Goal: Transaction & Acquisition: Obtain resource

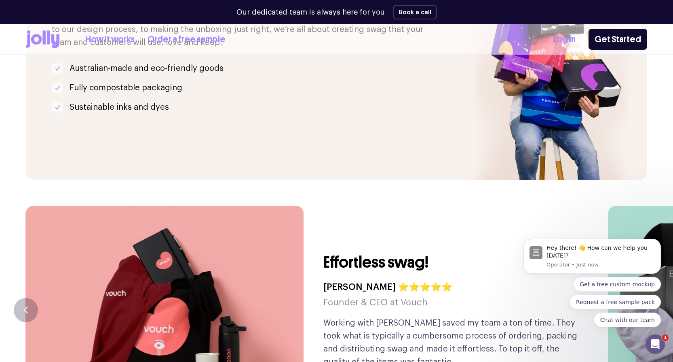
scroll to position [1914, 0]
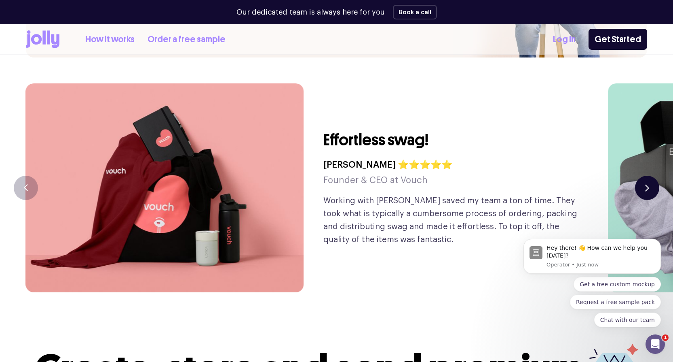
click at [654, 175] on button "button" at bounding box center [647, 187] width 24 height 24
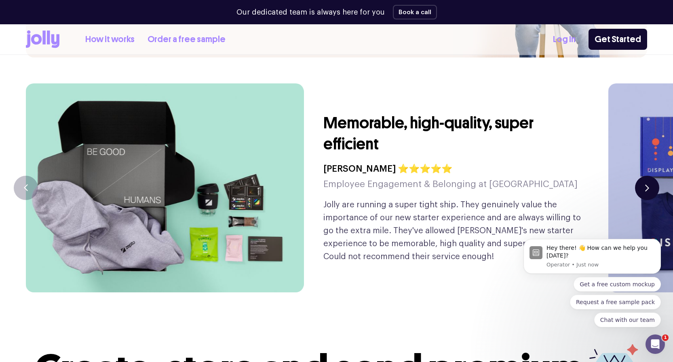
click at [654, 175] on button "button" at bounding box center [647, 187] width 24 height 24
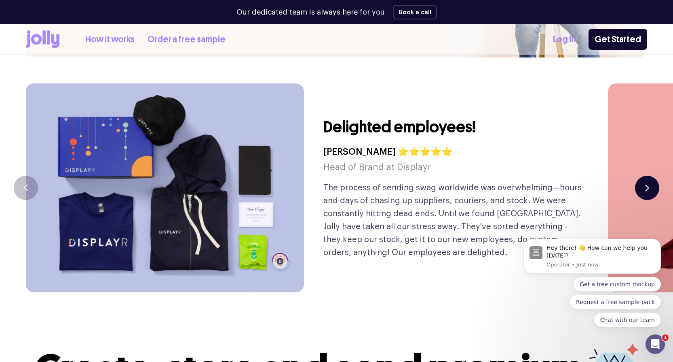
click at [654, 175] on button "button" at bounding box center [647, 187] width 24 height 24
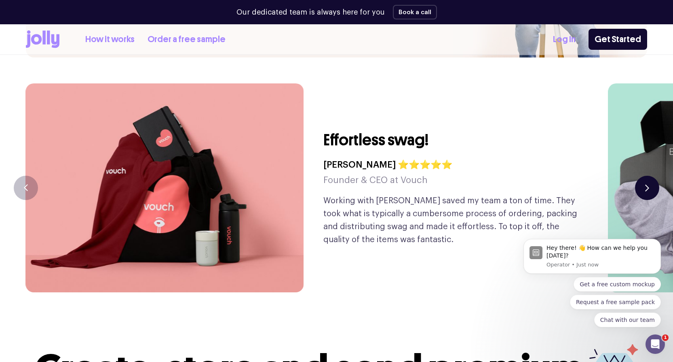
click at [654, 175] on button "button" at bounding box center [647, 187] width 24 height 24
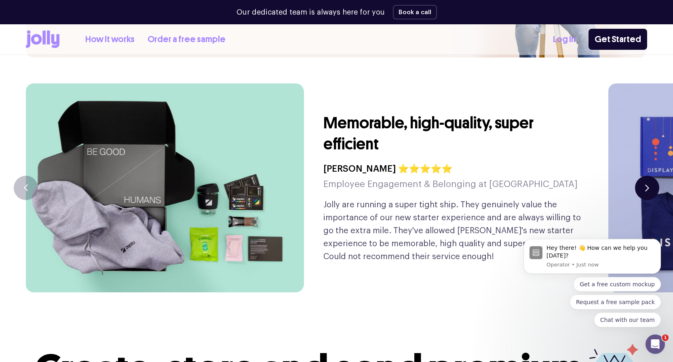
click at [654, 175] on button "button" at bounding box center [647, 187] width 24 height 24
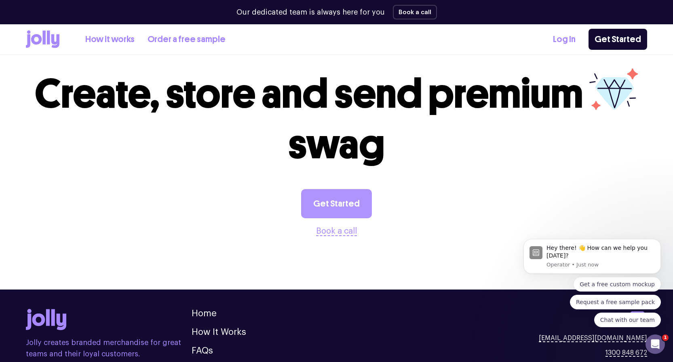
scroll to position [2178, 0]
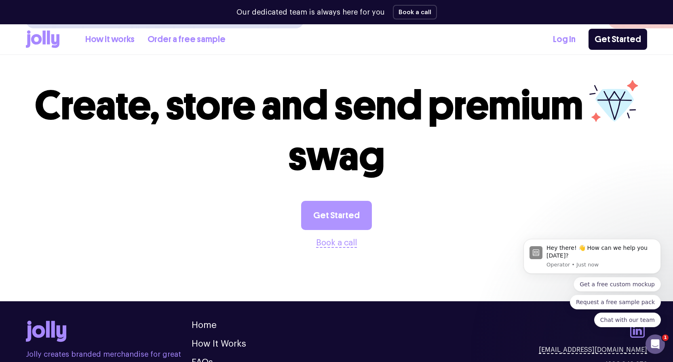
click at [339, 201] on link "Get Started" at bounding box center [336, 215] width 71 height 29
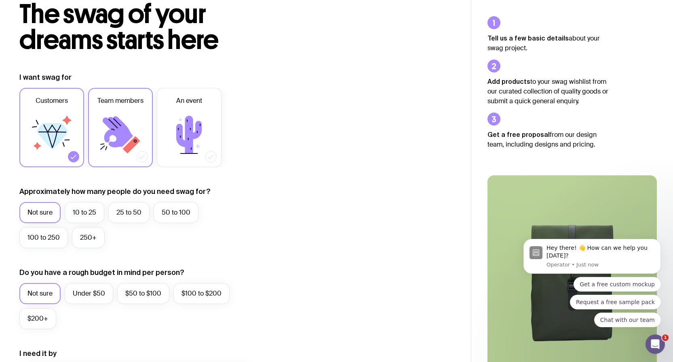
scroll to position [79, 0]
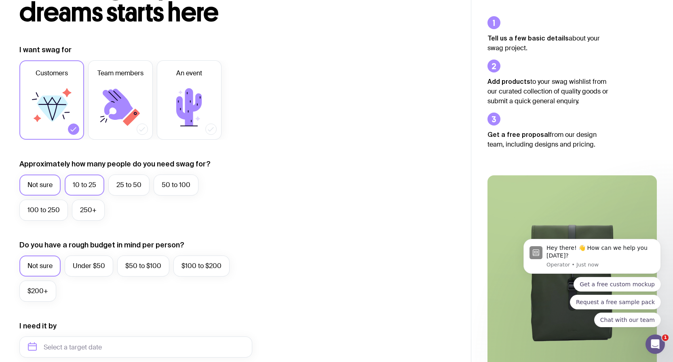
click at [91, 184] on label "10 to 25" at bounding box center [85, 184] width 40 height 21
click at [0, 0] on input "10 to 25" at bounding box center [0, 0] width 0 height 0
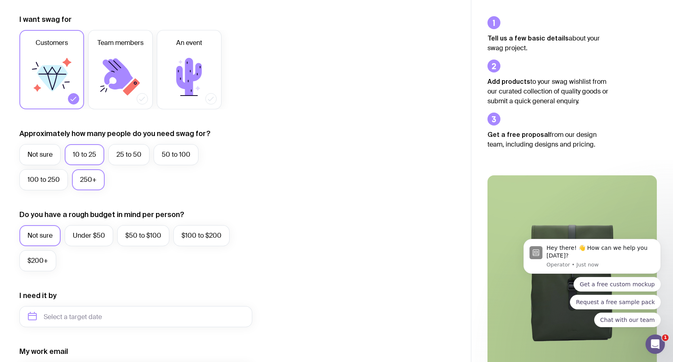
scroll to position [121, 0]
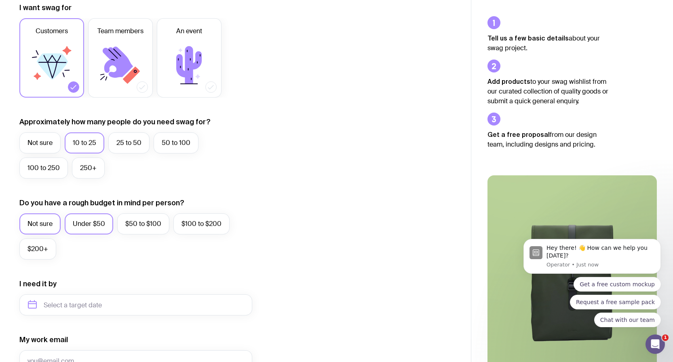
click at [110, 223] on label "Under $50" at bounding box center [89, 223] width 49 height 21
click at [0, 0] on input "Under $50" at bounding box center [0, 0] width 0 height 0
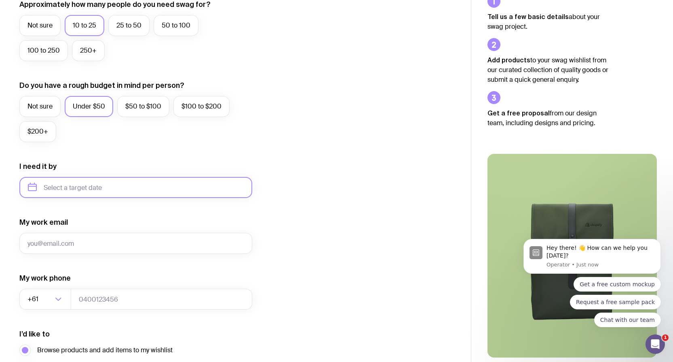
scroll to position [240, 0]
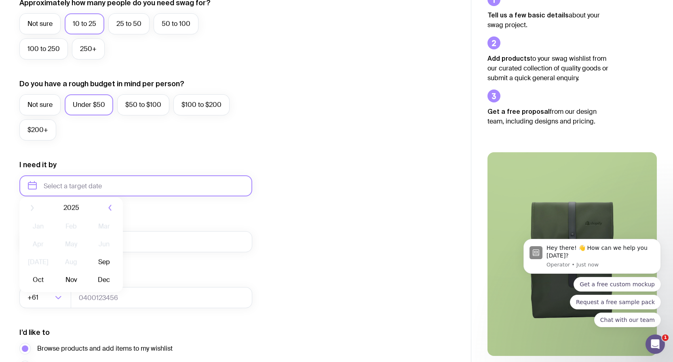
click at [113, 189] on input "text" at bounding box center [135, 185] width 233 height 21
click at [89, 284] on button "Nov" at bounding box center [104, 285] width 30 height 16
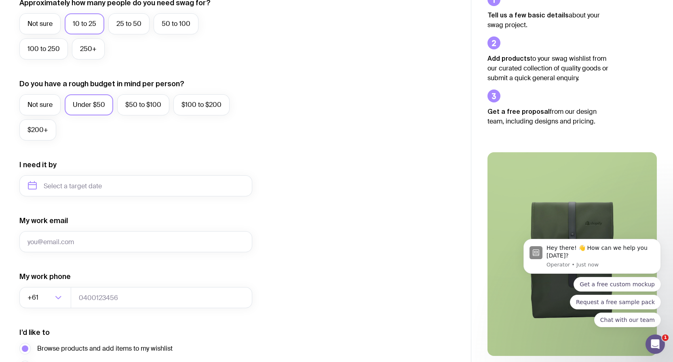
type input "November 2025"
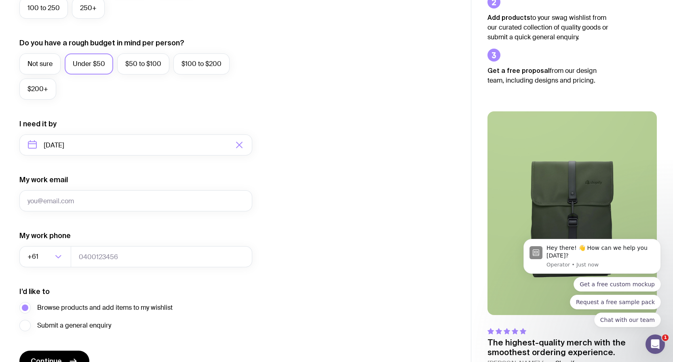
scroll to position [318, 0]
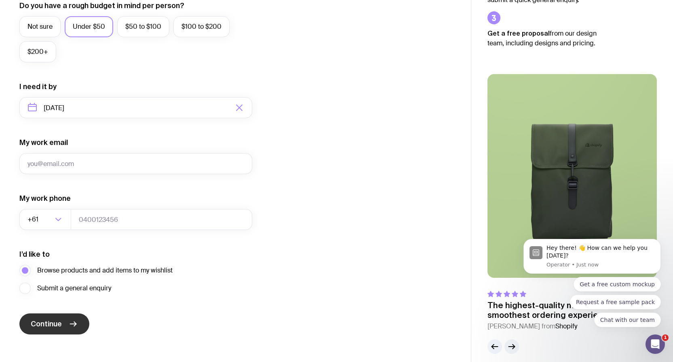
click at [66, 321] on button "Continue" at bounding box center [54, 323] width 70 height 21
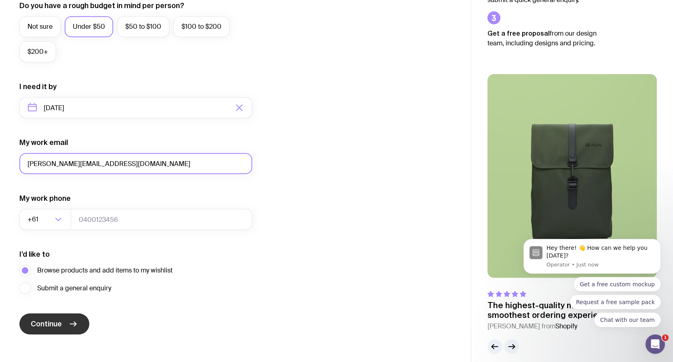
type input "serge@scsdv.com"
click at [69, 323] on icon "submit" at bounding box center [73, 324] width 10 height 10
type input "0400123456"
drag, startPoint x: 82, startPoint y: 329, endPoint x: 80, endPoint y: 324, distance: 4.6
click at [82, 328] on button "Continue" at bounding box center [54, 323] width 70 height 21
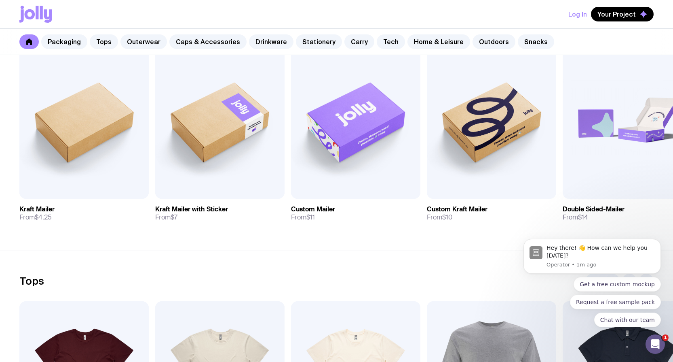
scroll to position [153, 0]
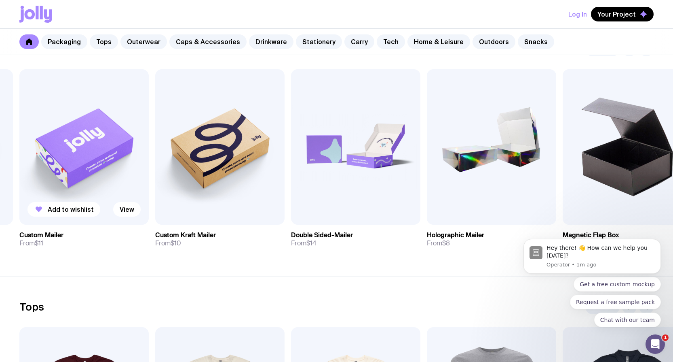
click at [104, 158] on img at bounding box center [83, 146] width 129 height 155
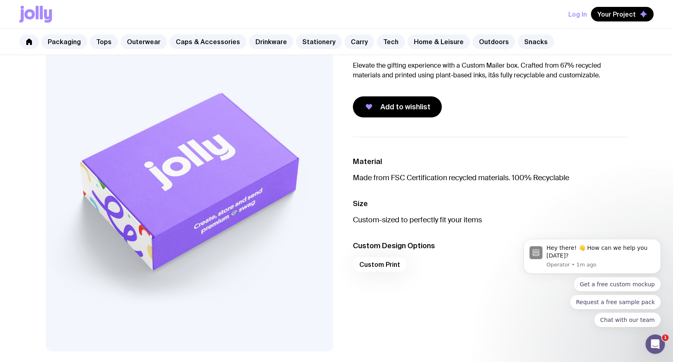
scroll to position [61, 0]
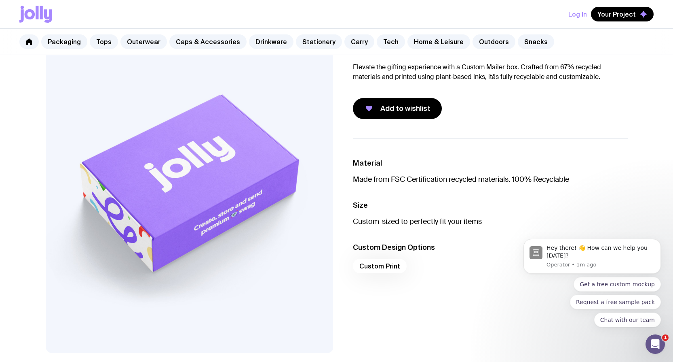
click at [280, 197] on img at bounding box center [190, 179] width 288 height 345
click at [374, 264] on div "Custom Print" at bounding box center [490, 267] width 275 height 19
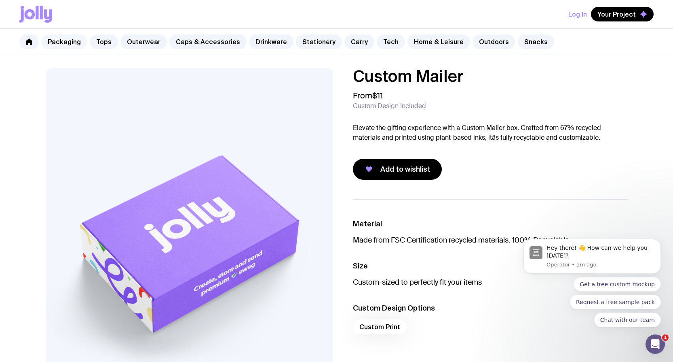
click at [69, 40] on link "Packaging" at bounding box center [64, 41] width 46 height 15
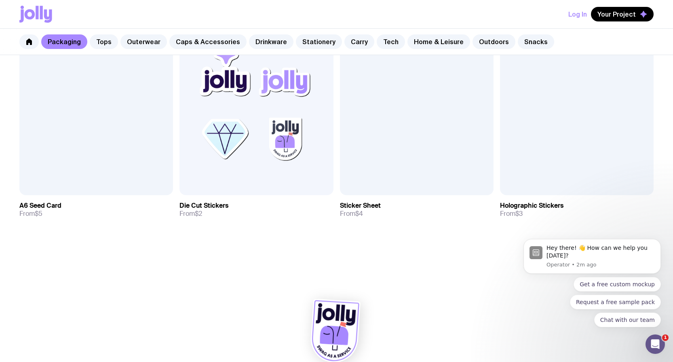
scroll to position [190, 0]
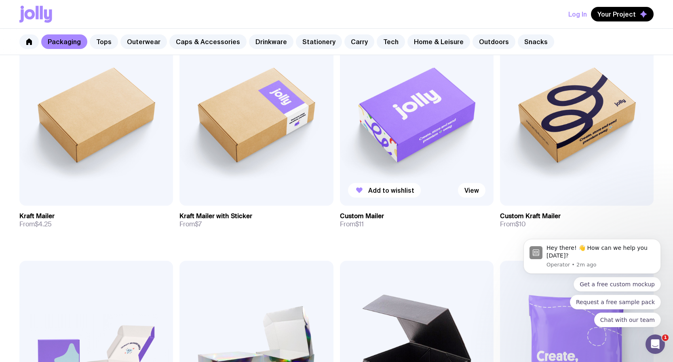
click at [414, 138] on img at bounding box center [417, 113] width 154 height 184
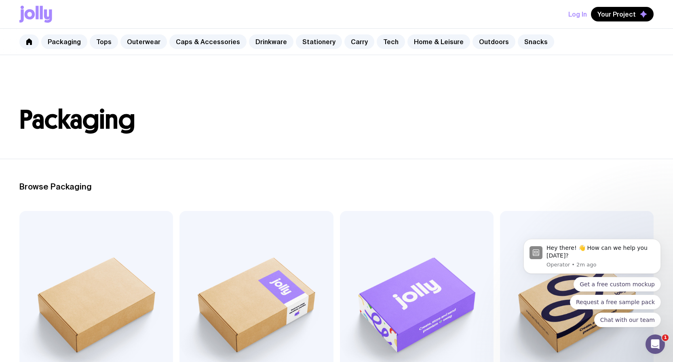
click at [414, 138] on header "Packaging" at bounding box center [336, 107] width 673 height 104
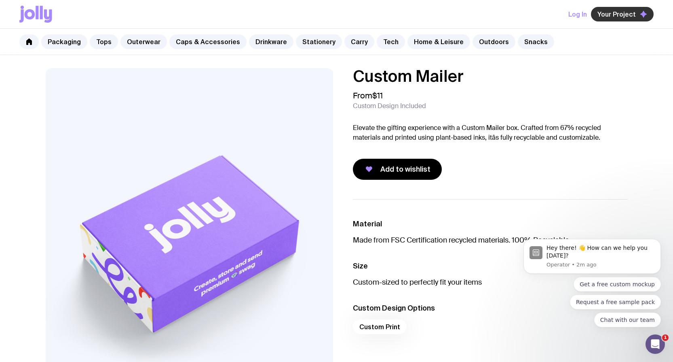
click at [626, 14] on span "Your Project" at bounding box center [617, 14] width 38 height 8
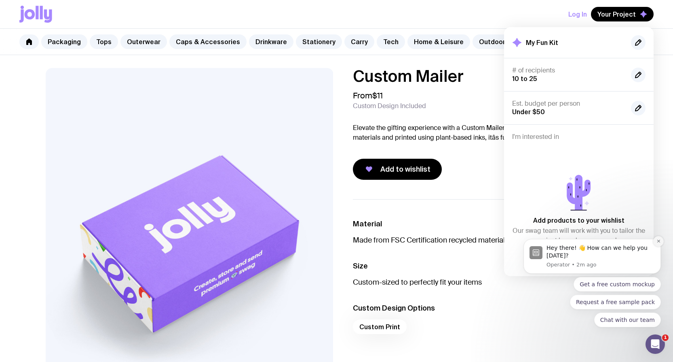
click at [658, 240] on icon "Dismiss notification" at bounding box center [659, 241] width 4 height 4
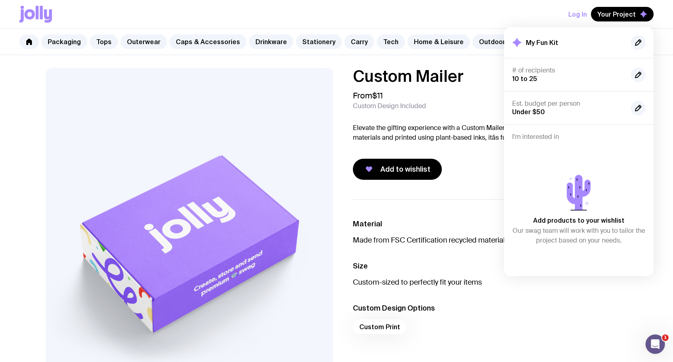
click at [486, 146] on div "Custom Mailer From $11 Custom Design Included Elevate the gifting experience wi…" at bounding box center [490, 124] width 275 height 112
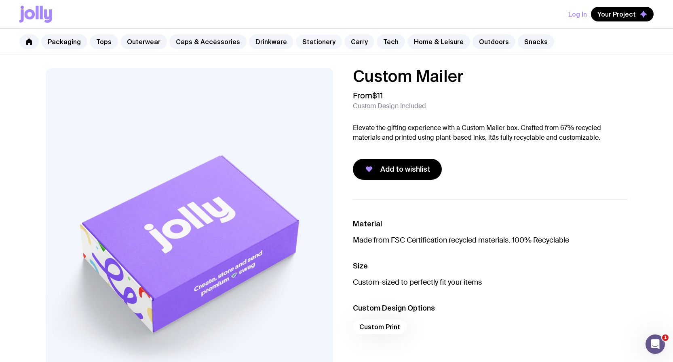
click at [311, 39] on link "Stationery" at bounding box center [319, 41] width 46 height 15
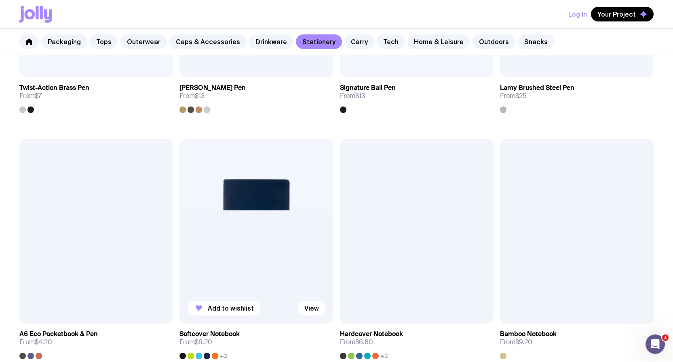
scroll to position [554, 0]
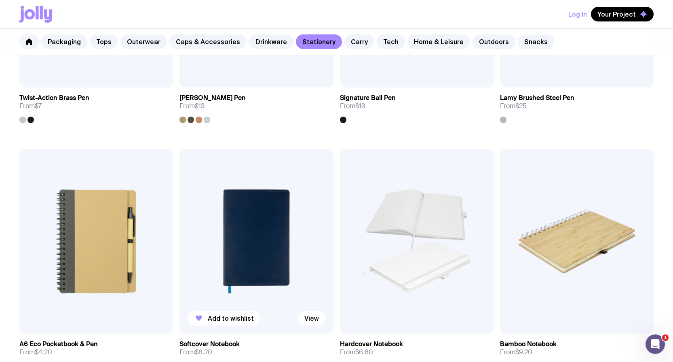
click at [253, 203] on img at bounding box center [257, 241] width 154 height 184
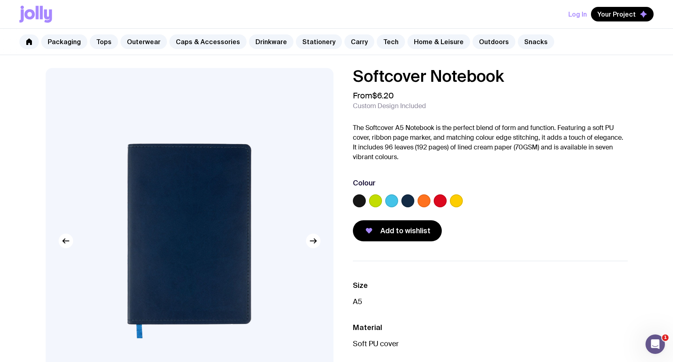
click at [371, 199] on label at bounding box center [375, 200] width 13 height 13
click at [0, 0] on input "radio" at bounding box center [0, 0] width 0 height 0
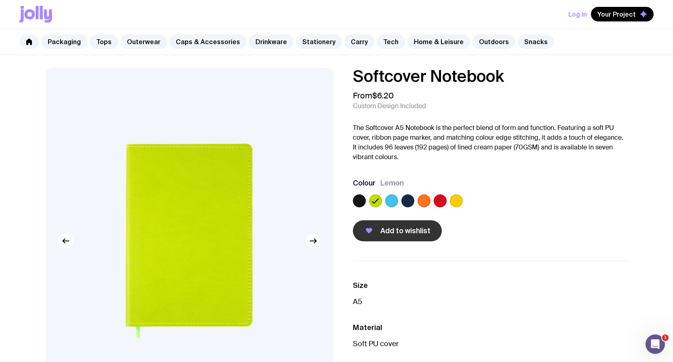
click at [381, 226] on span "Add to wishlist" at bounding box center [406, 231] width 50 height 10
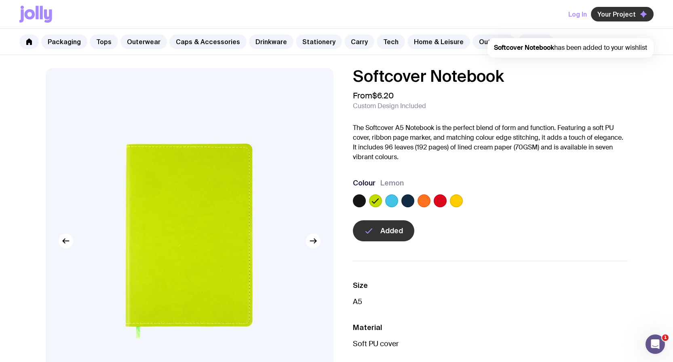
click at [630, 12] on span "Your Project" at bounding box center [617, 14] width 38 height 8
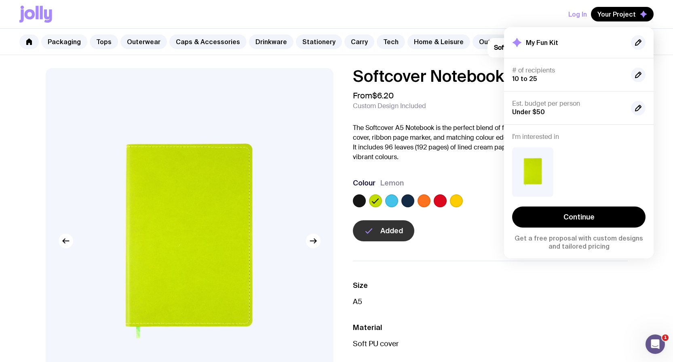
click at [66, 42] on link "Packaging" at bounding box center [64, 41] width 46 height 15
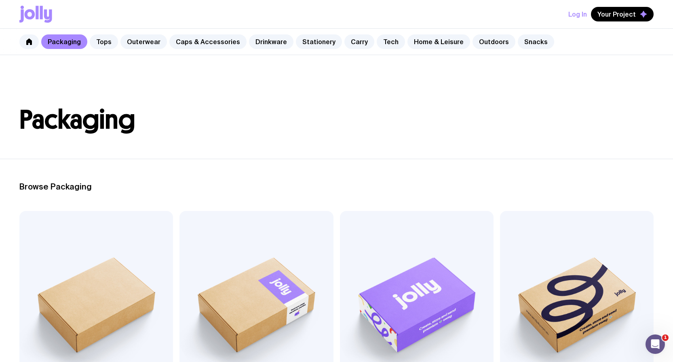
scroll to position [12, 0]
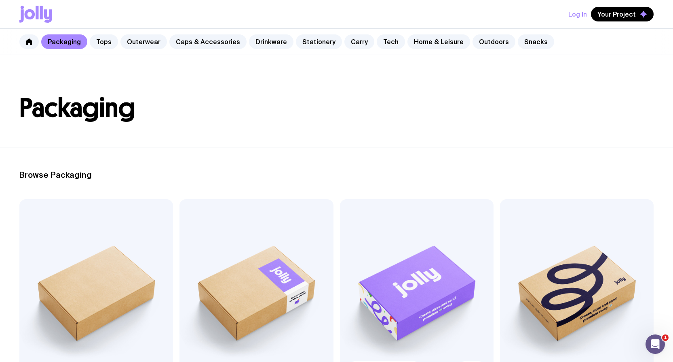
click at [403, 263] on img at bounding box center [417, 291] width 154 height 184
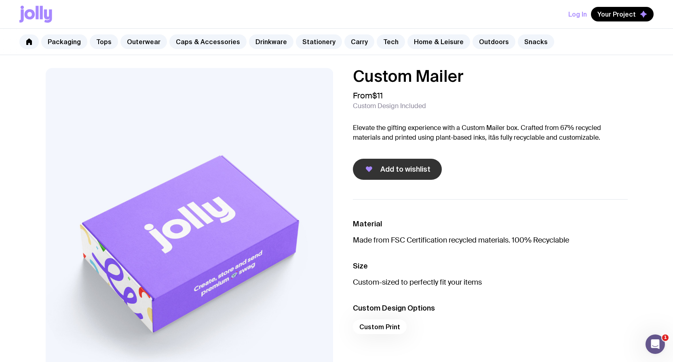
click at [411, 164] on button "Add to wishlist" at bounding box center [397, 169] width 89 height 21
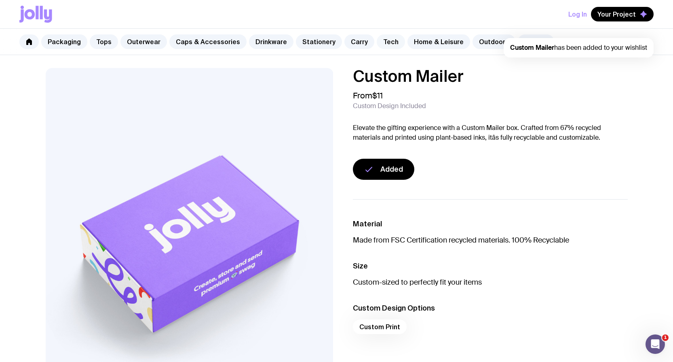
click at [377, 43] on link "Tech" at bounding box center [391, 41] width 28 height 15
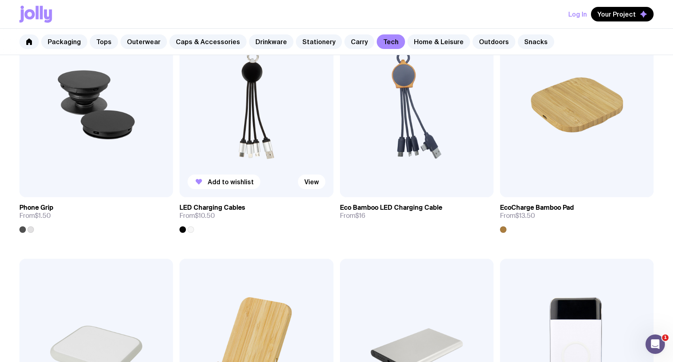
scroll to position [127, 0]
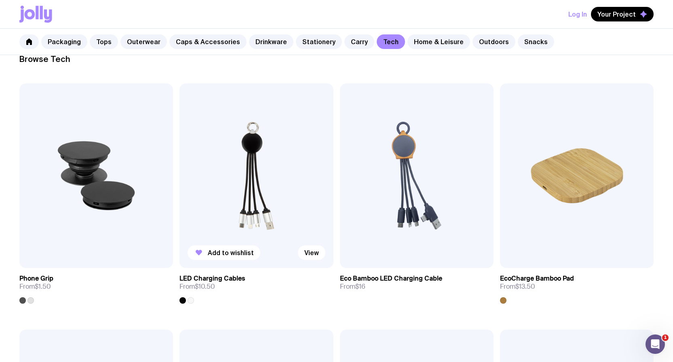
click at [259, 181] on img at bounding box center [257, 175] width 154 height 184
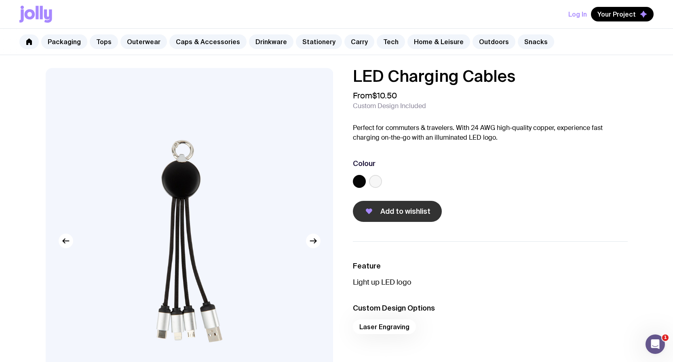
click at [400, 221] on button "Add to wishlist" at bounding box center [397, 211] width 89 height 21
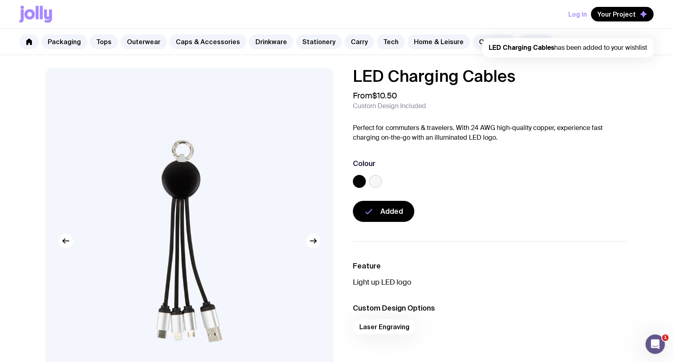
click at [654, 12] on div "Log In Your Project LED Charging Cables has been added to your wishlist" at bounding box center [336, 14] width 673 height 29
click at [641, 13] on icon "button" at bounding box center [643, 14] width 7 height 7
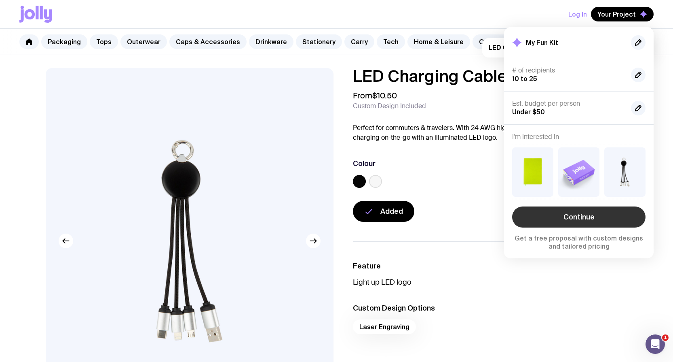
click at [591, 211] on link "Continue" at bounding box center [578, 216] width 133 height 21
